Goal: Task Accomplishment & Management: Manage account settings

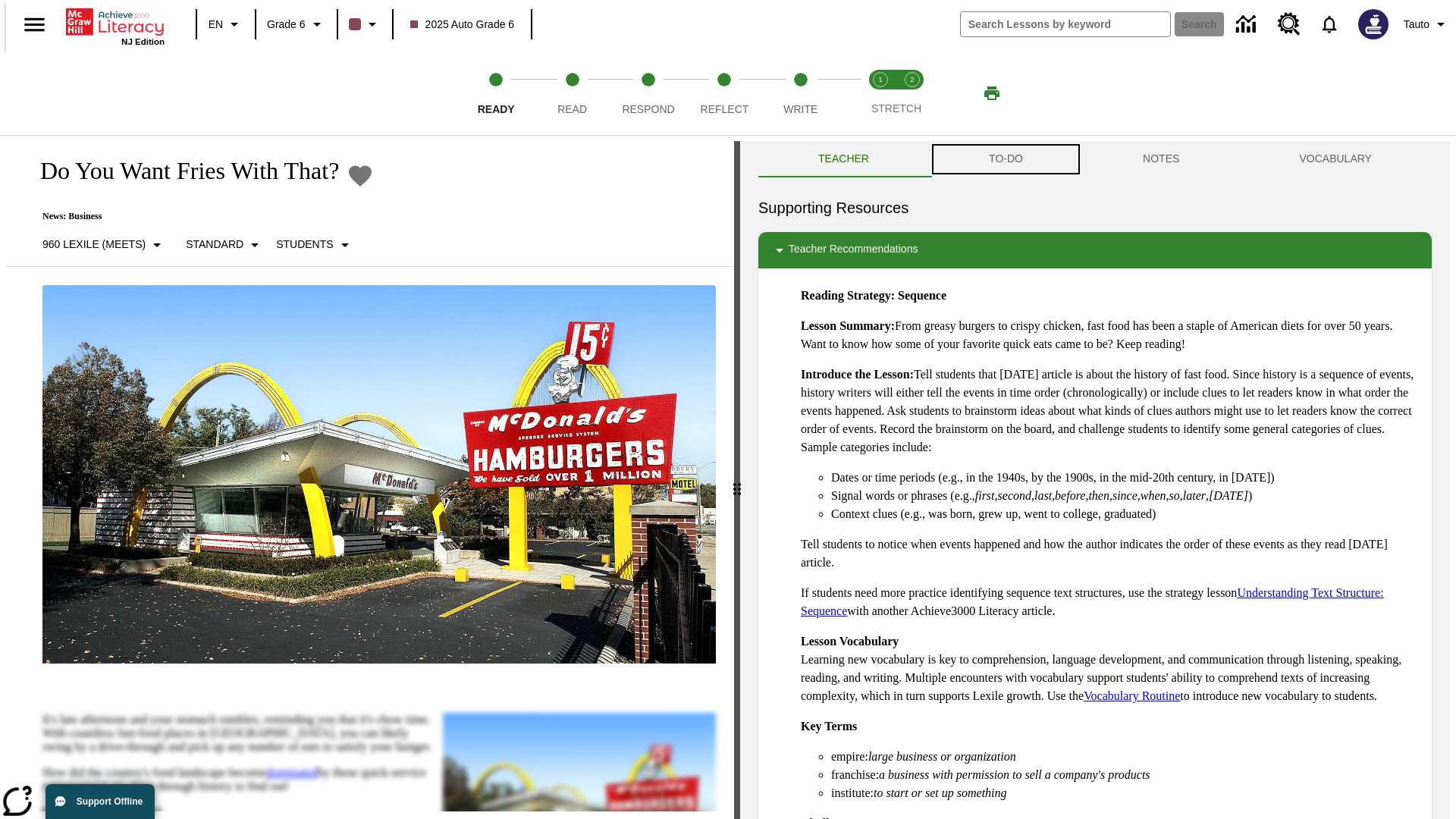
click at [1005, 159] on button "TO-DO" at bounding box center [1006, 159] width 154 height 36
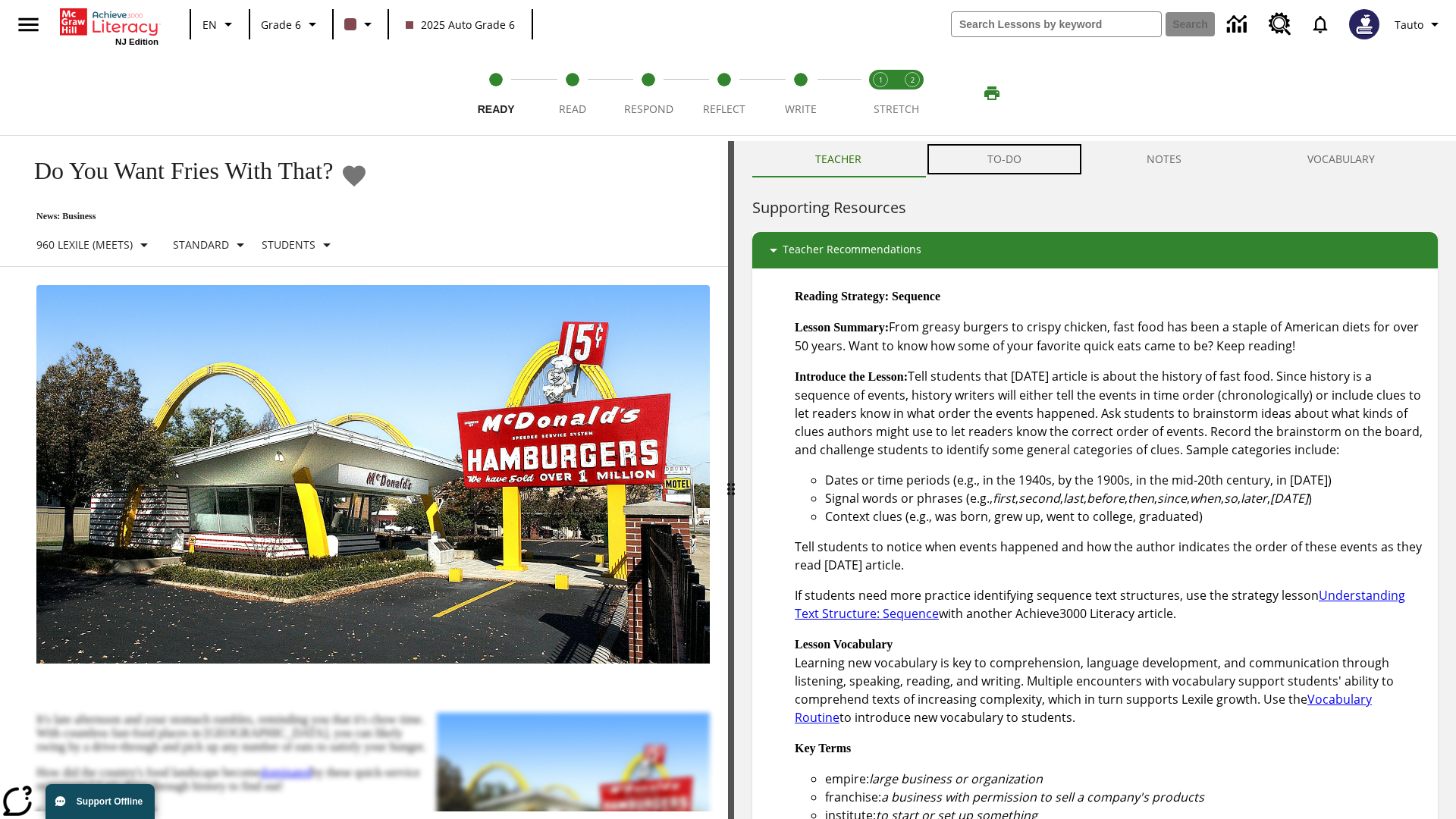
click at [1005, 159] on button "TO-DO" at bounding box center [1004, 159] width 160 height 36
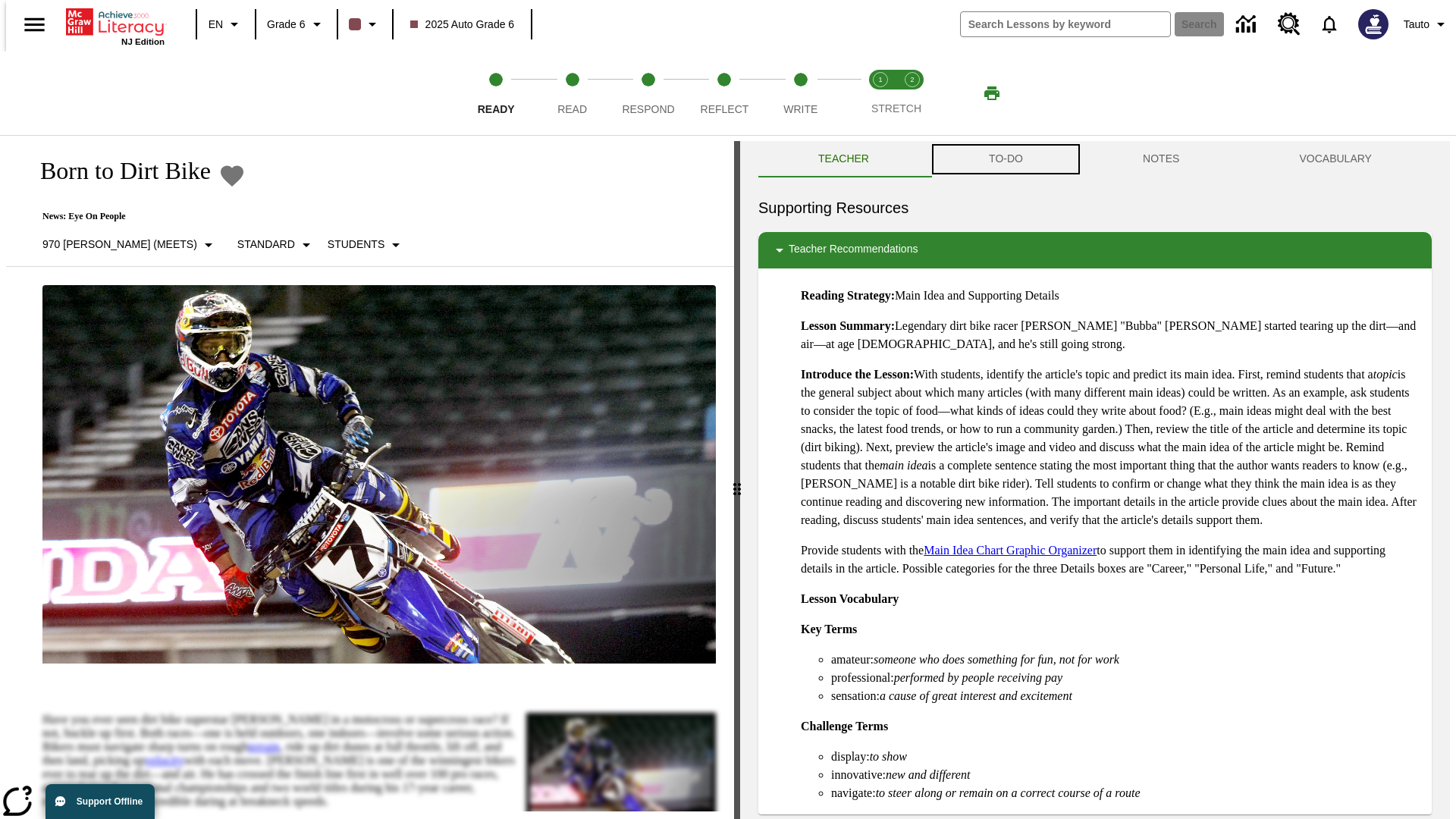
click at [1005, 159] on button "TO-DO" at bounding box center [1006, 159] width 154 height 36
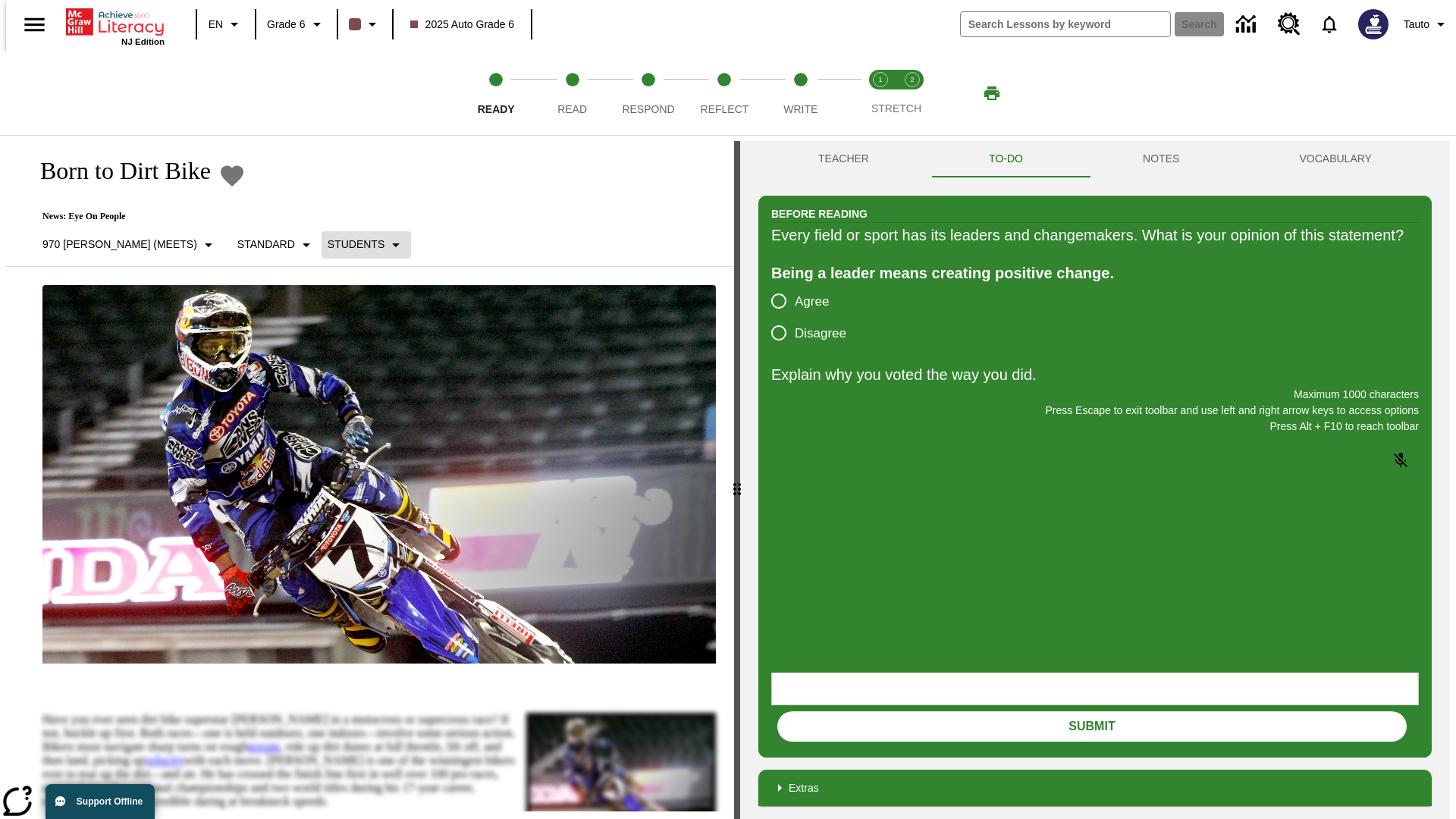
click at [327, 244] on p "Students" at bounding box center [356, 244] width 57 height 16
